Goal: Find specific page/section: Find specific page/section

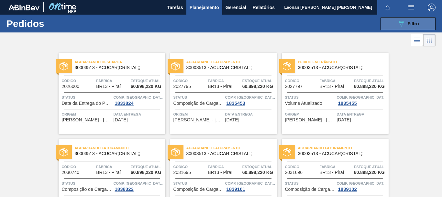
scroll to position [75, 0]
click at [411, 27] on div "089F7B8B-B2A5-4AFE-B5C0-19BA573D28AC Filtro" at bounding box center [409, 24] width 22 height 8
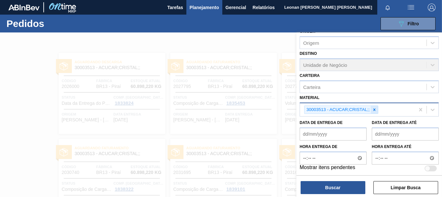
click at [374, 109] on icon at bounding box center [374, 109] width 2 height 2
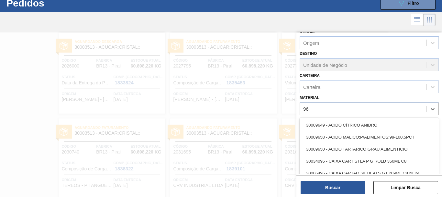
scroll to position [21, 0]
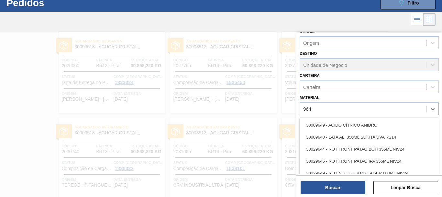
type input "9649"
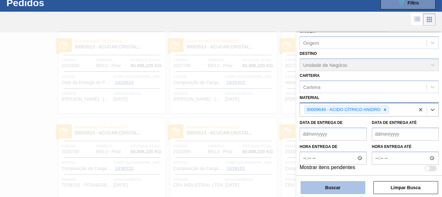
click at [362, 186] on button "Buscar" at bounding box center [333, 187] width 65 height 13
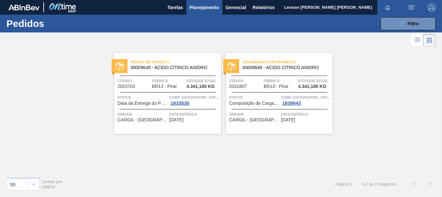
scroll to position [0, 0]
click at [401, 21] on icon "089F7B8B-B2A5-4AFE-B5C0-19BA573D28AC" at bounding box center [402, 24] width 8 height 8
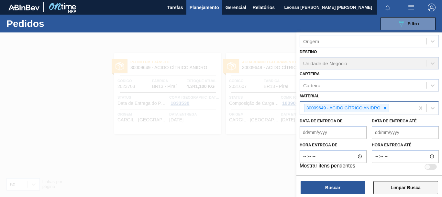
click at [416, 191] on button "Limpar Busca" at bounding box center [406, 187] width 65 height 13
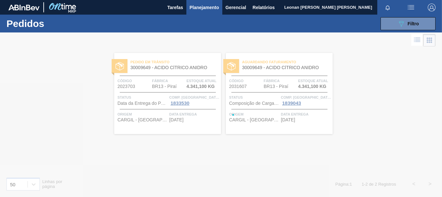
scroll to position [75, 0]
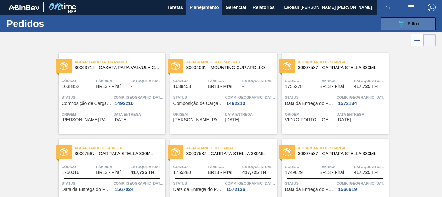
click at [420, 20] on button "089F7B8B-B2A5-4AFE-B5C0-19BA573D28AC Filtro" at bounding box center [408, 23] width 55 height 13
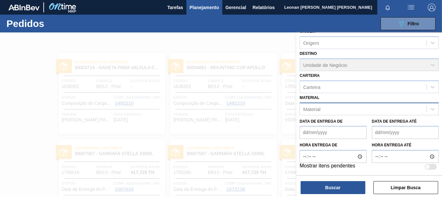
click at [350, 109] on div "Material" at bounding box center [363, 108] width 127 height 9
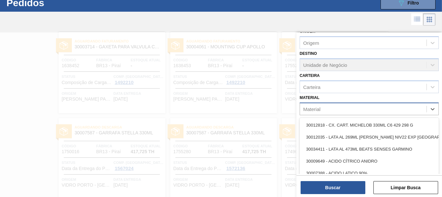
scroll to position [21, 0]
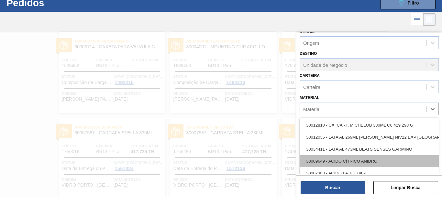
click at [358, 160] on div "30009649 - ACIDO CÍTRICO ANIDRO" at bounding box center [369, 161] width 139 height 12
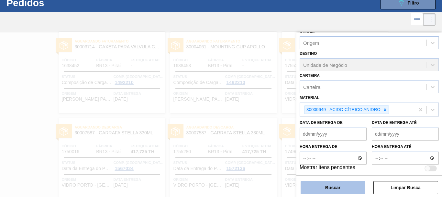
click at [359, 192] on button "Buscar" at bounding box center [333, 187] width 65 height 13
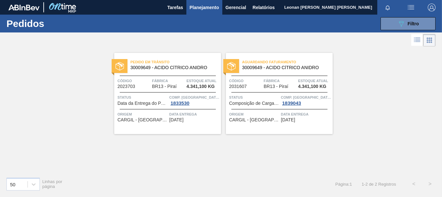
scroll to position [0, 0]
click at [152, 122] on span "CARGIL - [GEOGRAPHIC_DATA] ([GEOGRAPHIC_DATA])" at bounding box center [143, 119] width 50 height 5
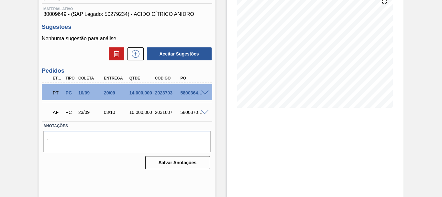
scroll to position [50, 0]
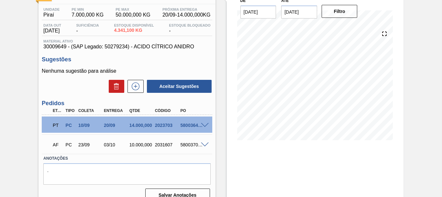
click at [205, 125] on span at bounding box center [205, 125] width 8 height 5
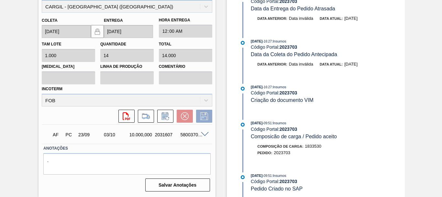
scroll to position [120, 0]
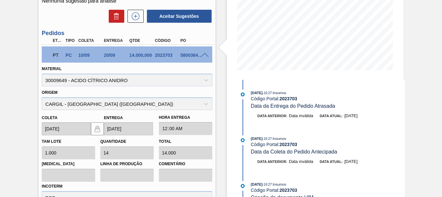
click at [204, 54] on span at bounding box center [205, 55] width 8 height 5
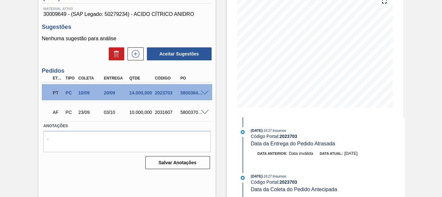
click at [205, 114] on span at bounding box center [205, 112] width 8 height 5
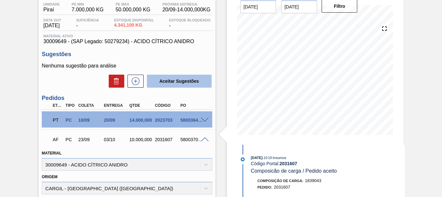
scroll to position [0, 0]
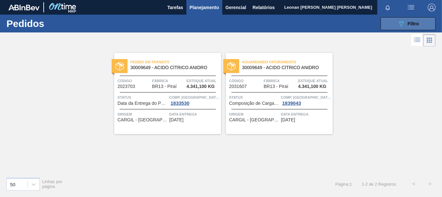
click at [406, 19] on button "089F7B8B-B2A5-4AFE-B5C0-19BA573D28AC Filtro" at bounding box center [408, 23] width 55 height 13
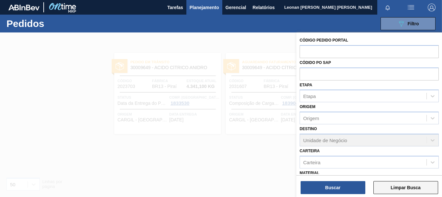
click at [409, 187] on button "Limpar Busca" at bounding box center [406, 187] width 65 height 13
